Goal: Task Accomplishment & Management: Use online tool/utility

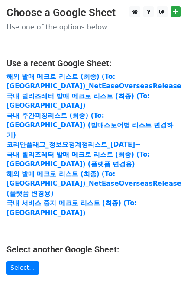
scroll to position [115, 0]
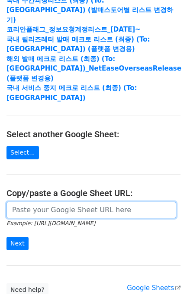
click at [36, 202] on input "url" at bounding box center [91, 210] width 170 height 16
paste input "https://docs.google.com/spreadsheets/d/1ShyjhhxkXjmubqew4Z8Sx6ORa3F4X4ZMOET7bu4…"
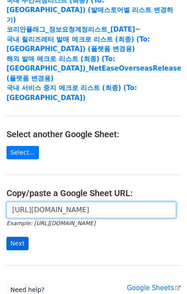
type input "https://docs.google.com/spreadsheets/d/1ShyjhhxkXjmubqew4Z8Sx6ORa3F4X4ZMOET7bu4…"
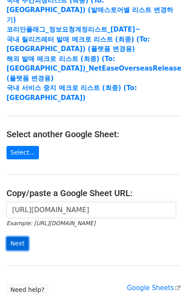
scroll to position [0, 0]
click at [16, 237] on input "Next" at bounding box center [17, 243] width 22 height 13
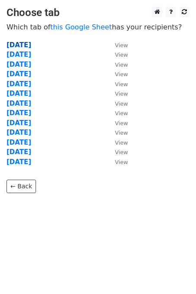
click at [42, 42] on td "2025.09.10" at bounding box center [56, 45] width 100 height 10
click at [31, 43] on strong "2025.09.10" at bounding box center [18, 45] width 25 height 8
click at [26, 43] on strong "2025.09.10" at bounding box center [18, 45] width 25 height 8
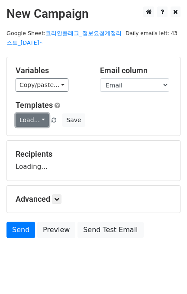
click at [27, 118] on link "Load..." at bounding box center [32, 120] width 33 height 13
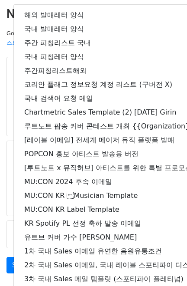
scroll to position [60, 0]
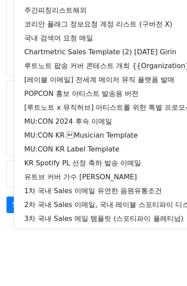
click at [85, 256] on html "New Campaign Daily emails left: 43 Google Sheet: 코리안플래그_정보요청계정리스트_[DATE]~ Varia…" at bounding box center [93, 113] width 187 height 347
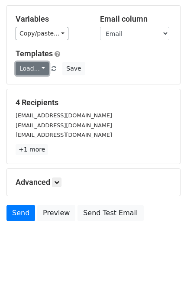
click at [24, 63] on link "Load..." at bounding box center [32, 68] width 33 height 13
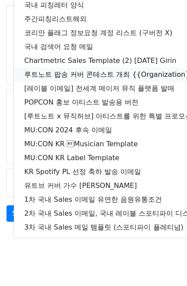
scroll to position [0, 0]
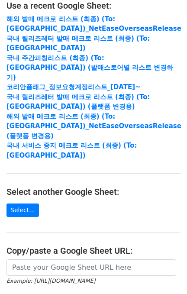
scroll to position [115, 0]
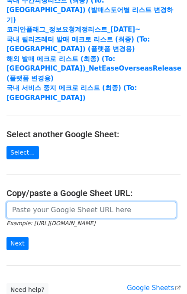
click at [36, 202] on input "url" at bounding box center [91, 210] width 170 height 16
paste input "https://docs.google.com/spreadsheets/d/1ShyjhhxkXjmubqew4Z8Sx6ORa3F4X4ZMOET7bu4…"
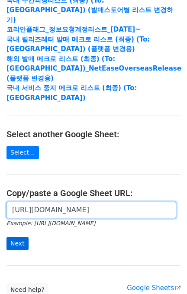
scroll to position [0, 273]
type input "https://docs.google.com/spreadsheets/d/1ShyjhhxkXjmubqew4Z8Sx6ORa3F4X4ZMOET7bu4…"
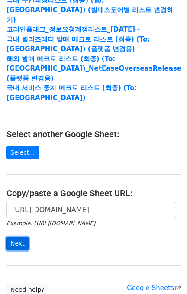
click at [20, 237] on input "Next" at bounding box center [17, 243] width 22 height 13
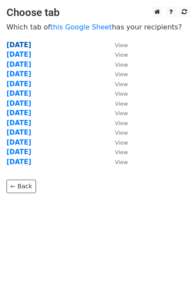
click at [18, 43] on strong "2025.09.10" at bounding box center [18, 45] width 25 height 8
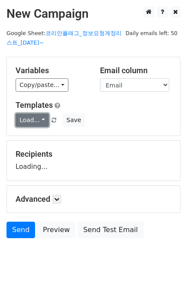
click at [32, 121] on link "Load..." at bounding box center [32, 120] width 33 height 13
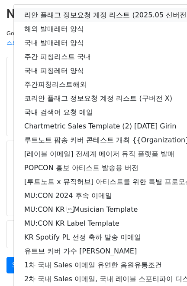
click at [70, 14] on link "리안 플래그 정보요청 계정 리스트 (2025.05 신버전)" at bounding box center [153, 15] width 278 height 14
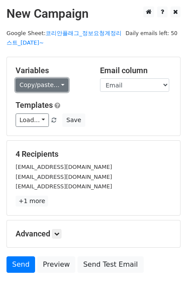
click at [44, 87] on link "Copy/paste..." at bounding box center [42, 84] width 53 height 13
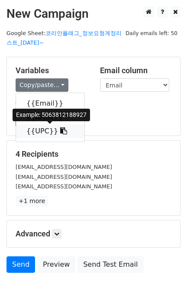
click at [60, 133] on icon at bounding box center [63, 130] width 7 height 7
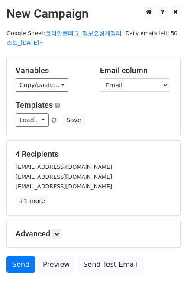
click at [65, 73] on h5 "Variables" at bounding box center [51, 71] width 71 height 10
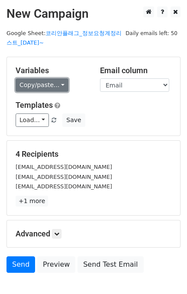
click at [46, 85] on link "Copy/paste..." at bounding box center [42, 84] width 53 height 13
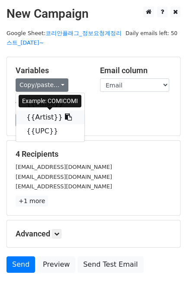
click at [46, 119] on link "{{Artist}}" at bounding box center [50, 117] width 68 height 14
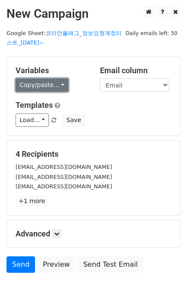
click at [55, 82] on link "Copy/paste..." at bounding box center [42, 84] width 53 height 13
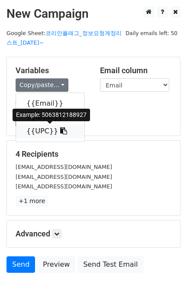
click at [60, 133] on link "{{UPC}}" at bounding box center [50, 131] width 68 height 14
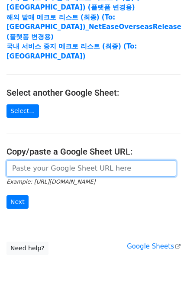
scroll to position [157, 0]
click at [52, 160] on input "url" at bounding box center [91, 168] width 170 height 16
paste input "https://docs.google.com/spreadsheets/d/1ShyjhhxkXjmubqew4Z8Sx6ORa3F4X4ZMOET7bu4…"
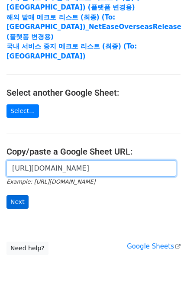
scroll to position [0, 273]
type input "https://docs.google.com/spreadsheets/d/1ShyjhhxkXjmubqew4Z8Sx6ORa3F4X4ZMOET7bu4…"
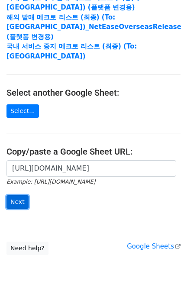
click at [16, 195] on input "Next" at bounding box center [17, 201] width 22 height 13
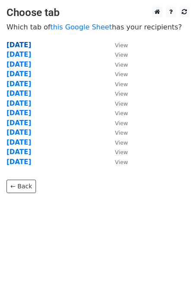
click at [31, 44] on strong "[DATE]" at bounding box center [18, 45] width 25 height 8
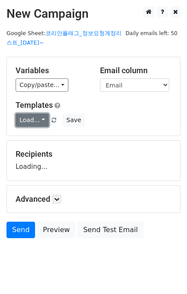
click at [34, 115] on link "Load..." at bounding box center [32, 120] width 33 height 13
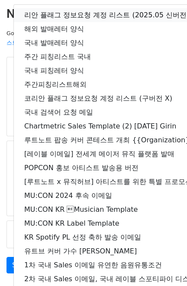
click at [70, 12] on link "리안 플래그 정보요청 계정 리스트 (2025.05 신버전)" at bounding box center [153, 15] width 278 height 14
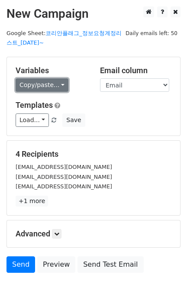
click at [37, 88] on link "Copy/paste..." at bounding box center [42, 84] width 53 height 13
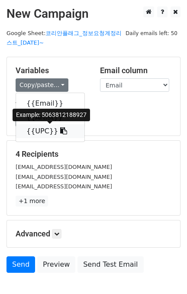
click at [35, 134] on link "{{UPC}}" at bounding box center [50, 131] width 68 height 14
